Goal: Check status: Check status

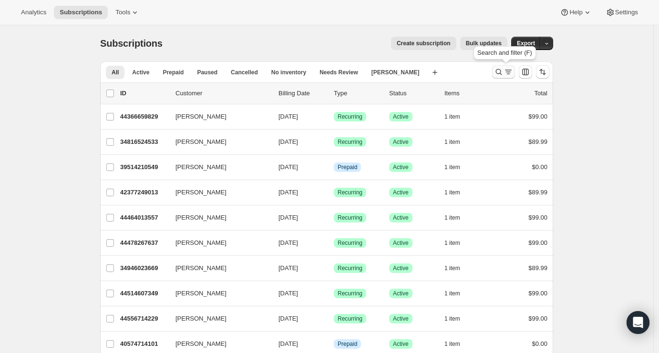
click at [503, 73] on icon "Search and filter results" at bounding box center [499, 72] width 10 height 10
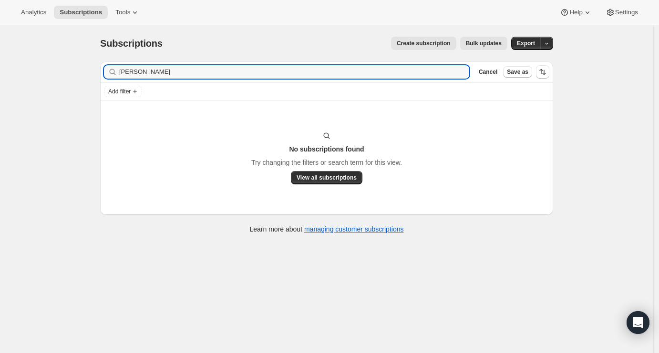
drag, startPoint x: 169, startPoint y: 74, endPoint x: 57, endPoint y: 72, distance: 112.0
click at [57, 72] on div "Subscriptions. This page is ready Subscriptions Create subscription Bulk update…" at bounding box center [326, 201] width 653 height 353
type input "[PERSON_NAME]"
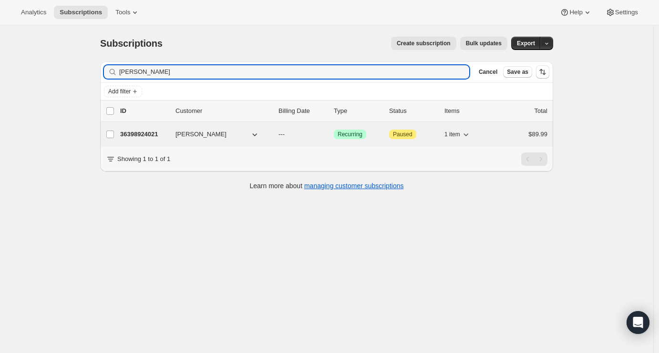
click at [158, 132] on p "36398924021" at bounding box center [144, 135] width 48 height 10
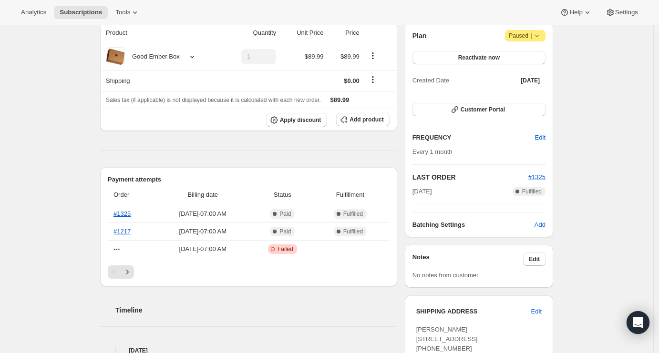
scroll to position [133, 0]
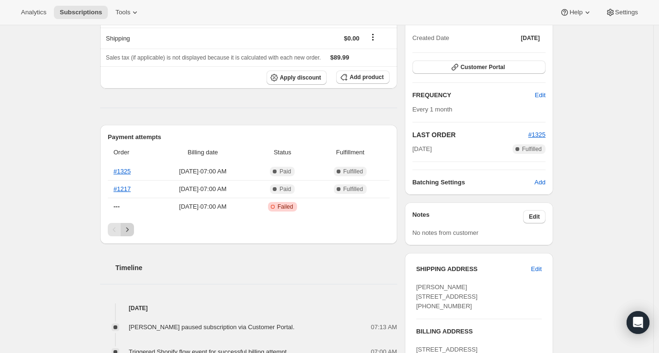
click at [132, 230] on icon "Next" at bounding box center [127, 230] width 10 height 10
click at [119, 226] on icon "Previous" at bounding box center [115, 230] width 10 height 10
click at [54, 226] on div "Subscription #36398924021. This page is ready Subscription #36398924021 Success…" at bounding box center [326, 318] width 653 height 853
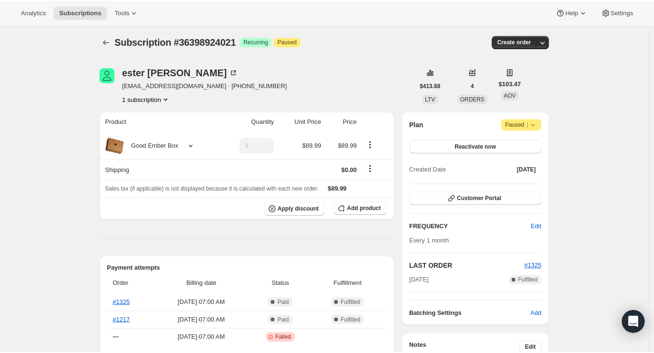
scroll to position [0, 0]
